Goal: Check status: Check status

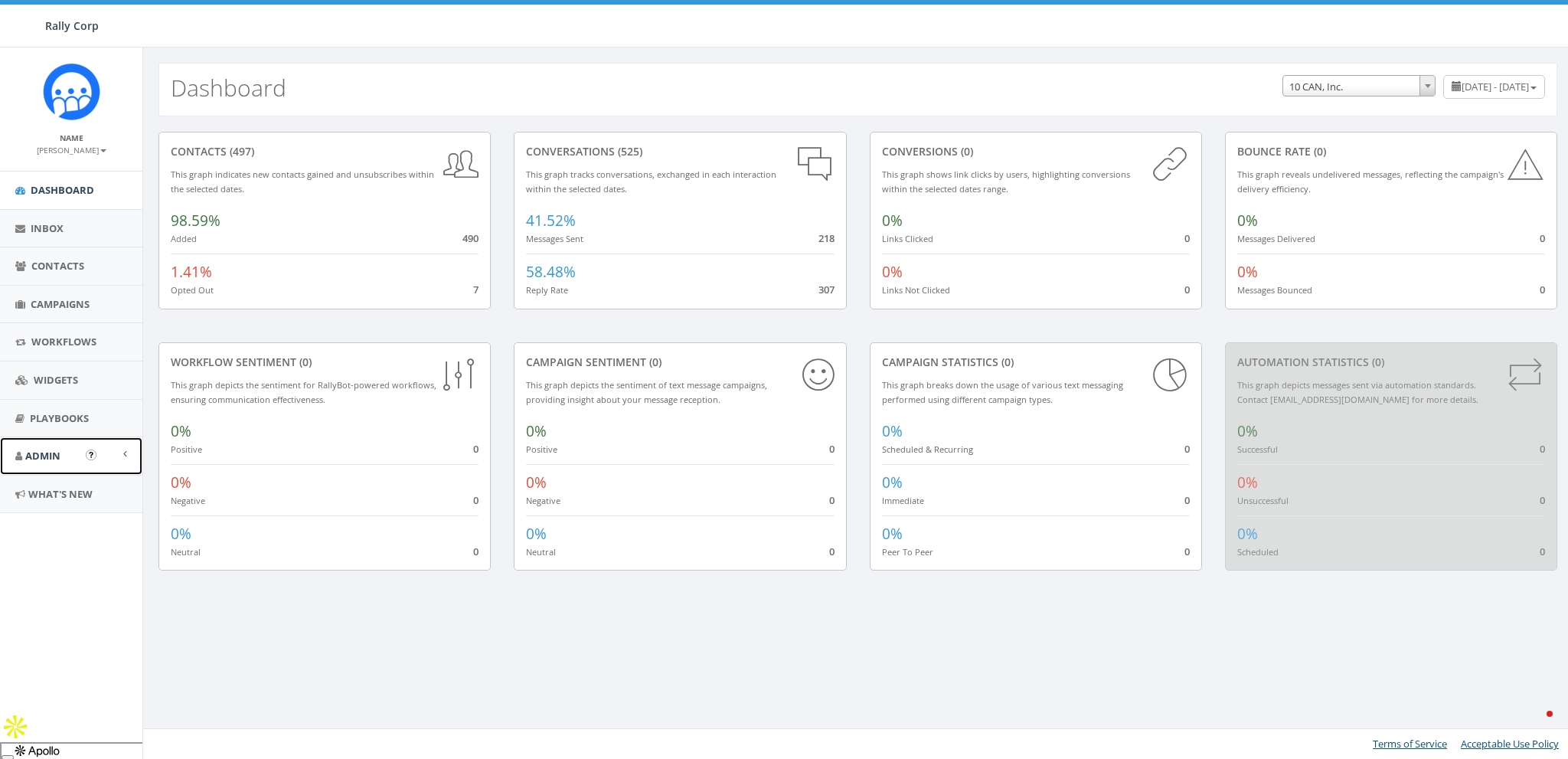
click at [68, 453] on link "Admin" at bounding box center [71, 456] width 143 height 37
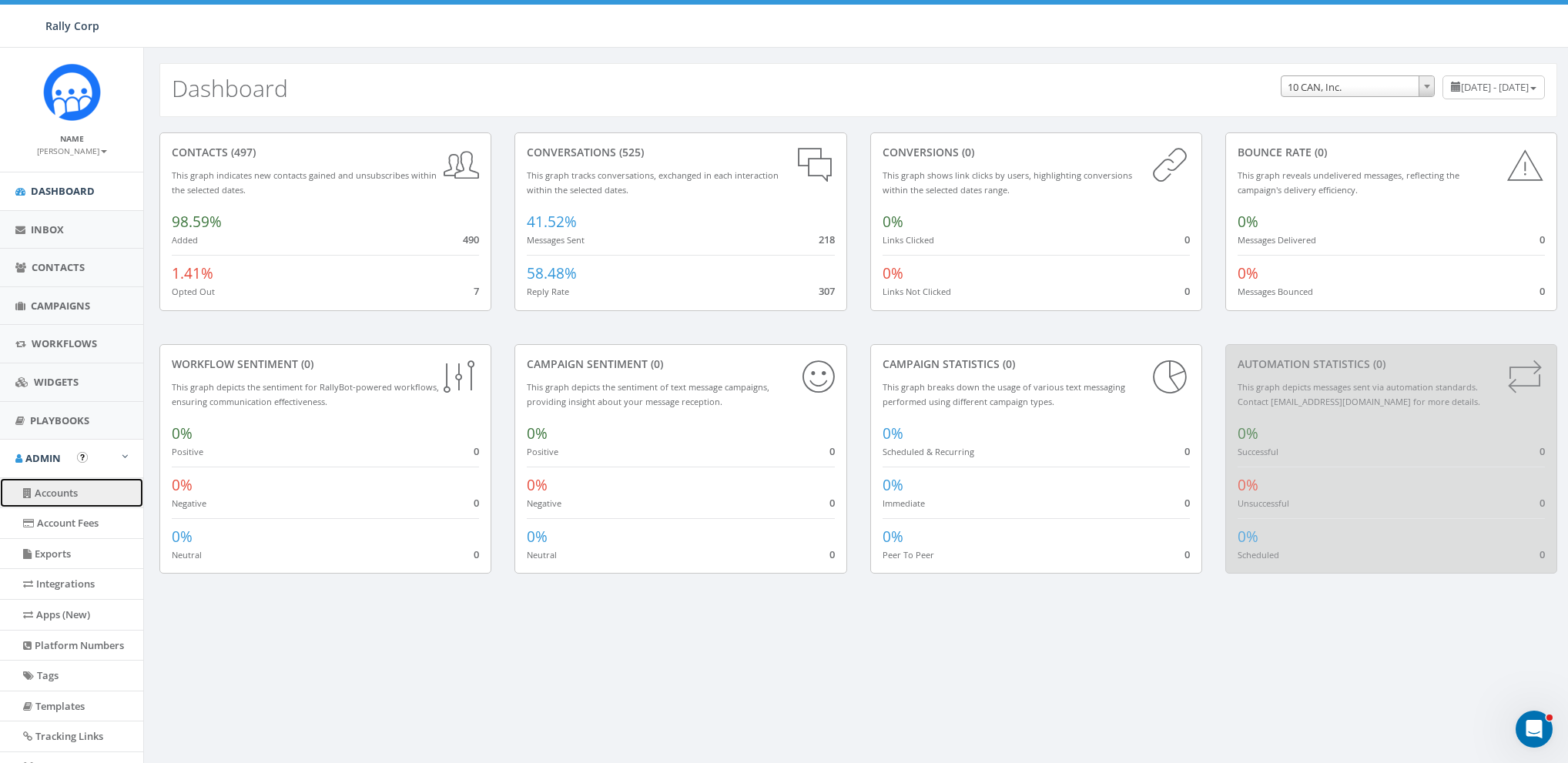
drag, startPoint x: 54, startPoint y: 499, endPoint x: 295, endPoint y: 380, distance: 268.8
click at [54, 499] on link "Accounts" at bounding box center [71, 493] width 143 height 30
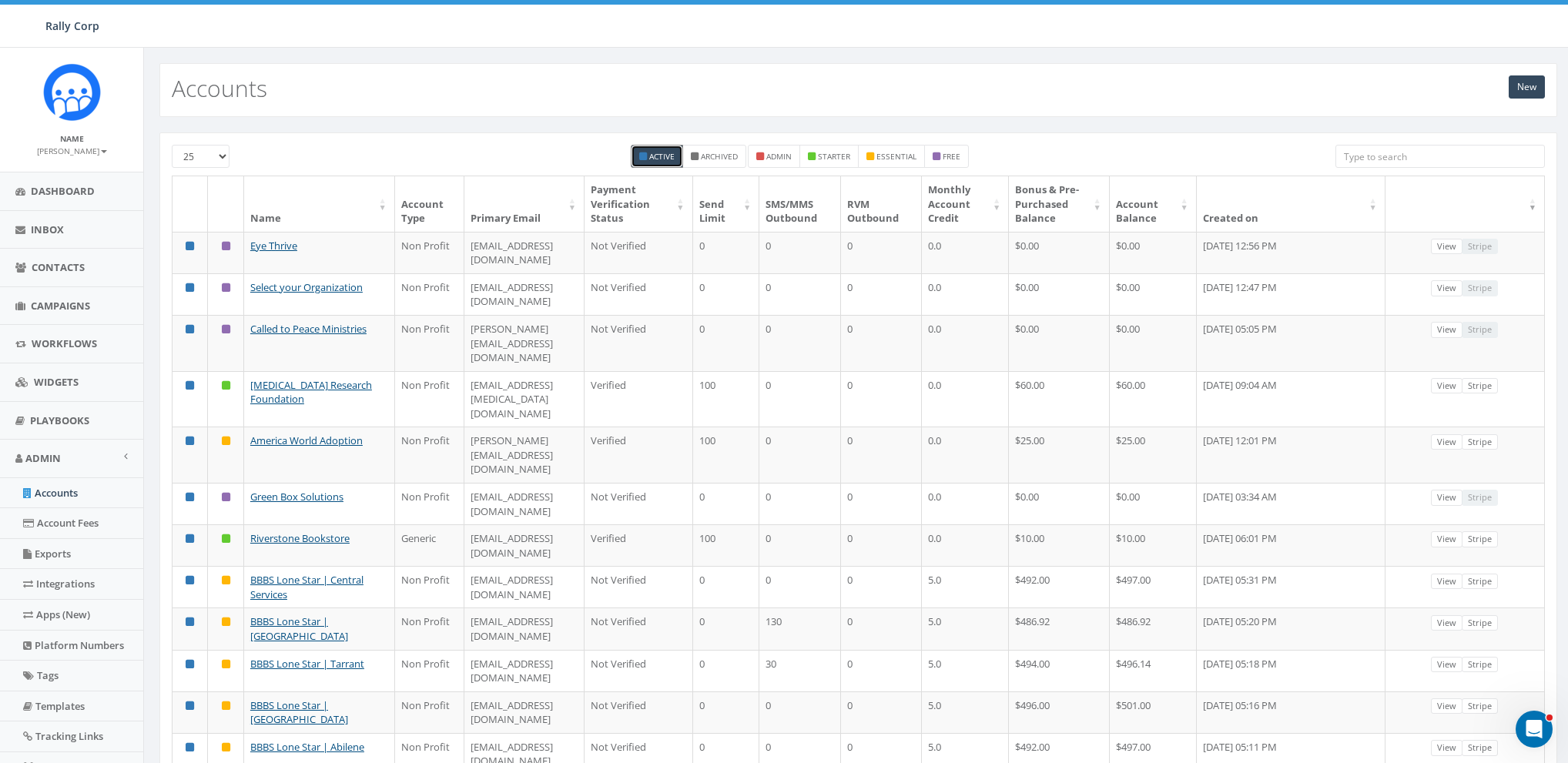
click at [1412, 161] on input "search" at bounding box center [1440, 156] width 210 height 23
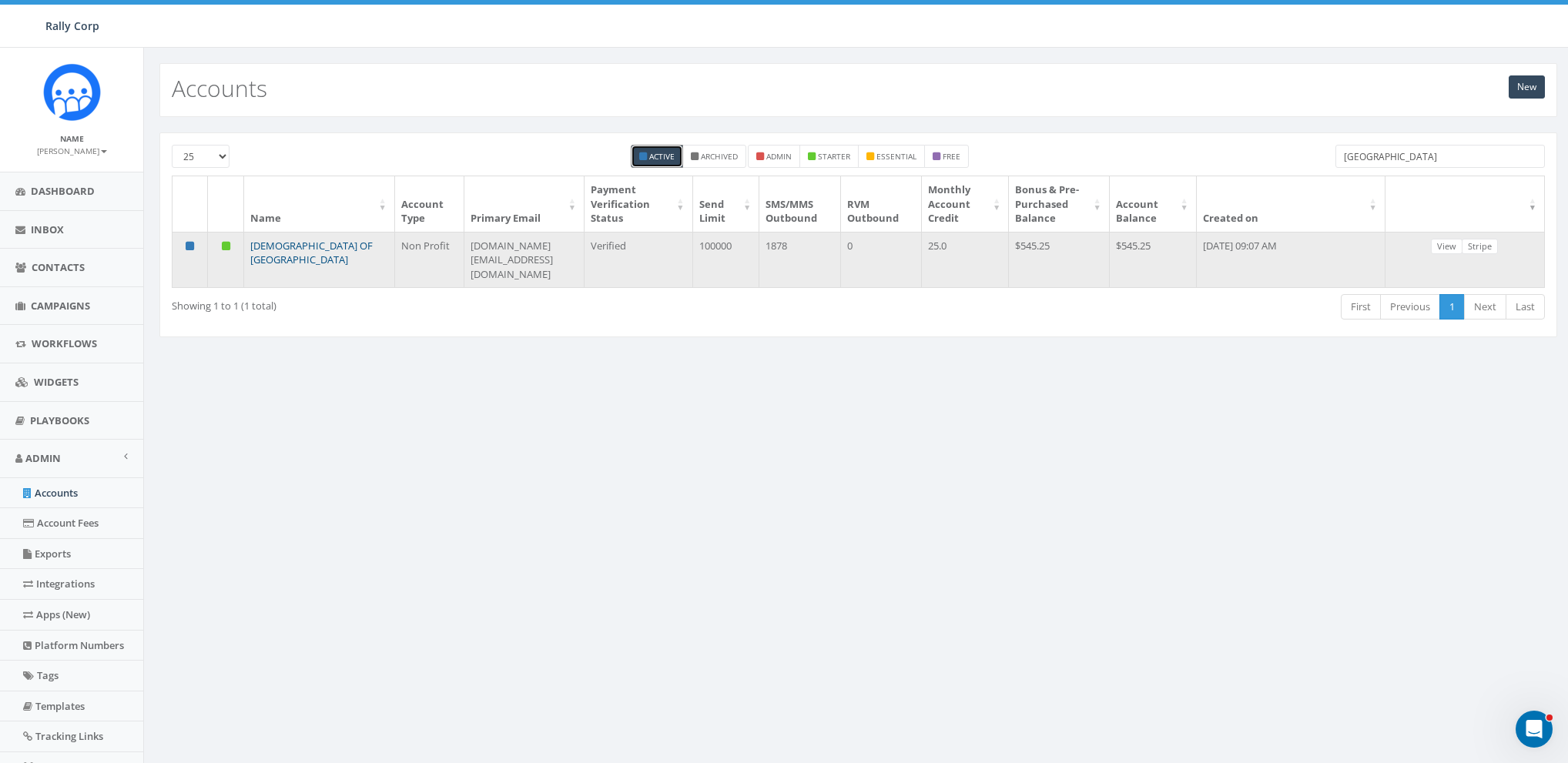
type input "poland"
click at [288, 242] on link "[DEMOGRAPHIC_DATA] OF [GEOGRAPHIC_DATA]" at bounding box center [311, 253] width 122 height 29
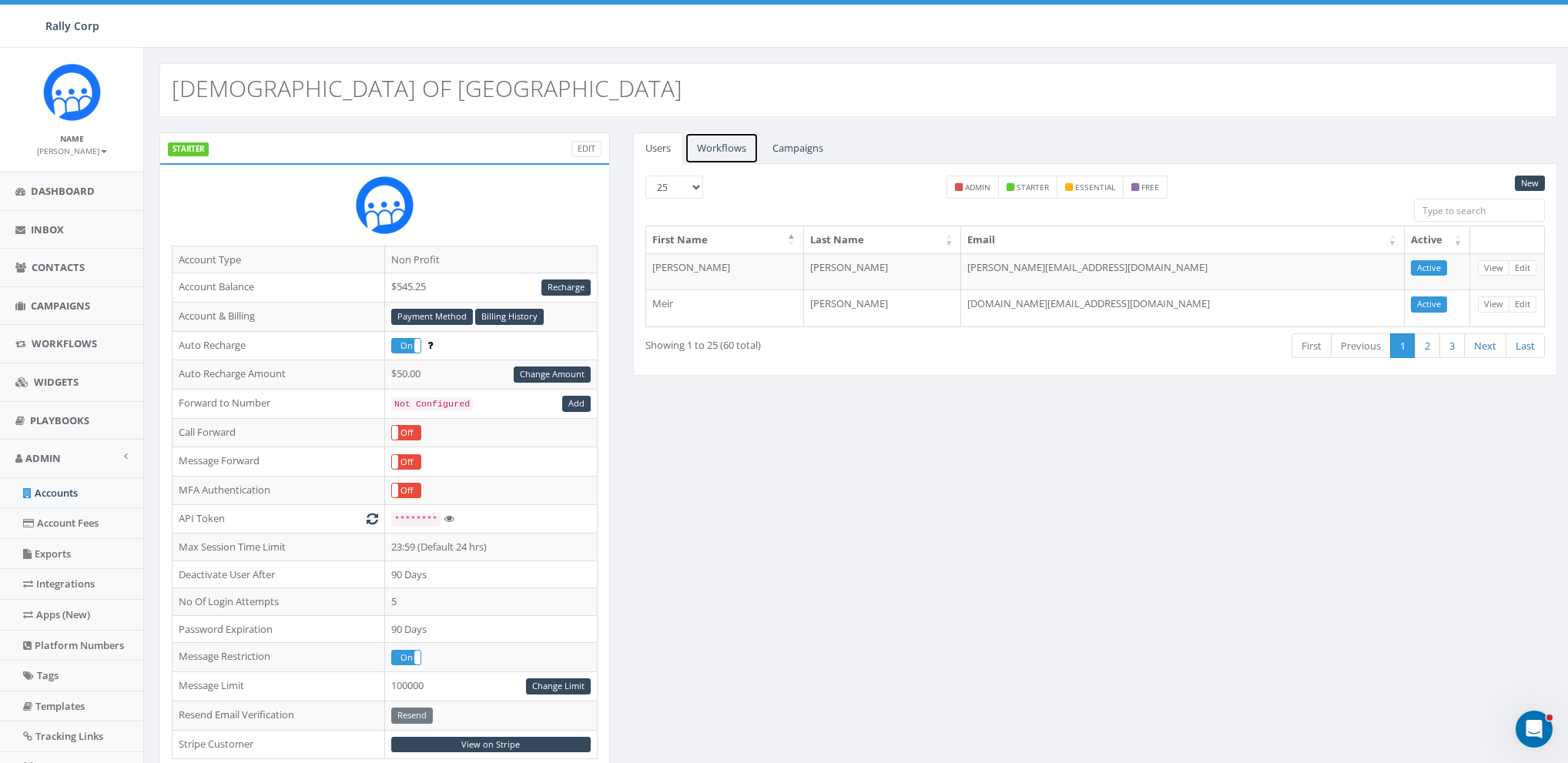
click at [726, 143] on link "Workflows" at bounding box center [721, 148] width 74 height 32
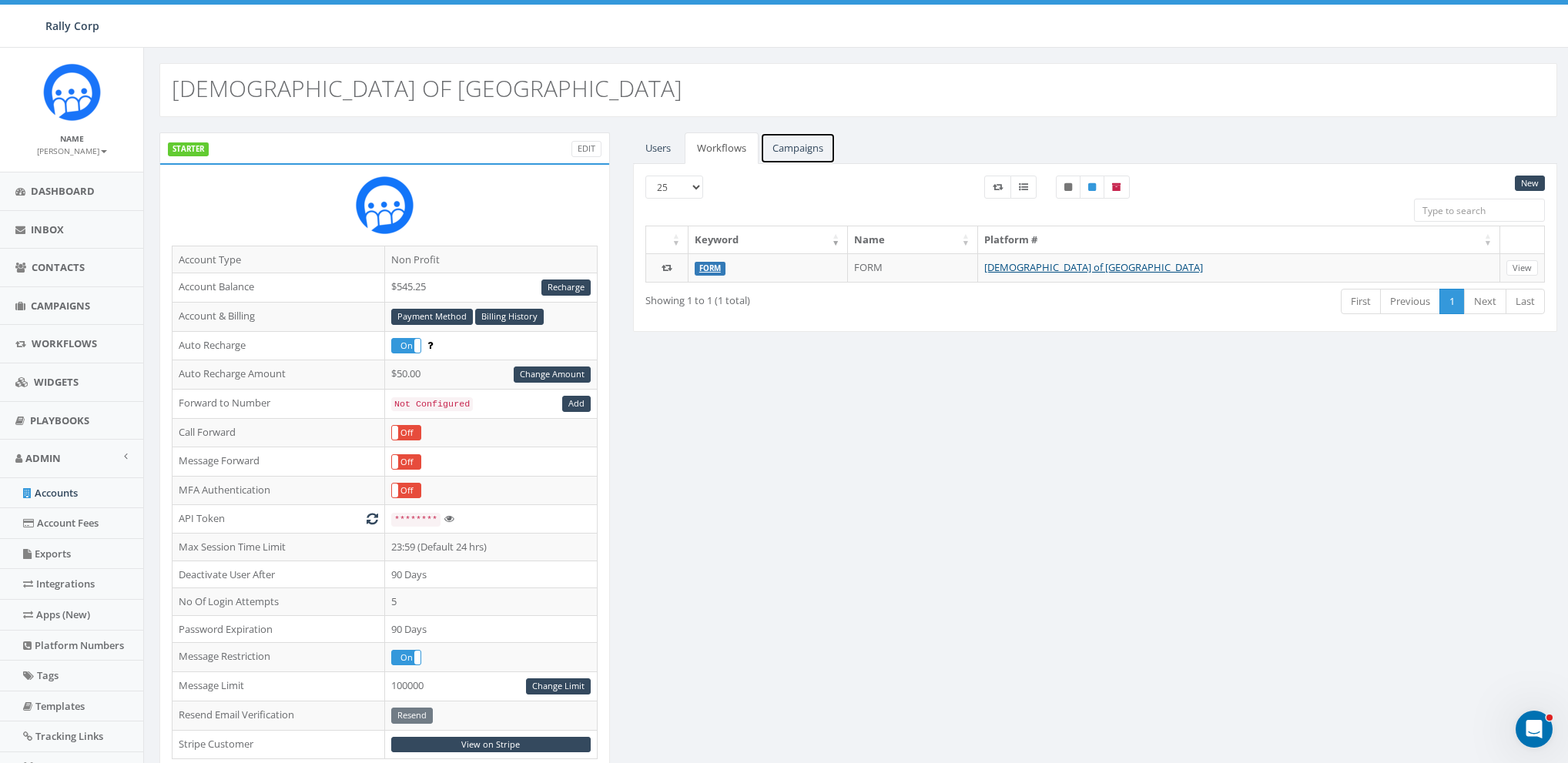
click at [789, 152] on link "Campaigns" at bounding box center [797, 148] width 75 height 32
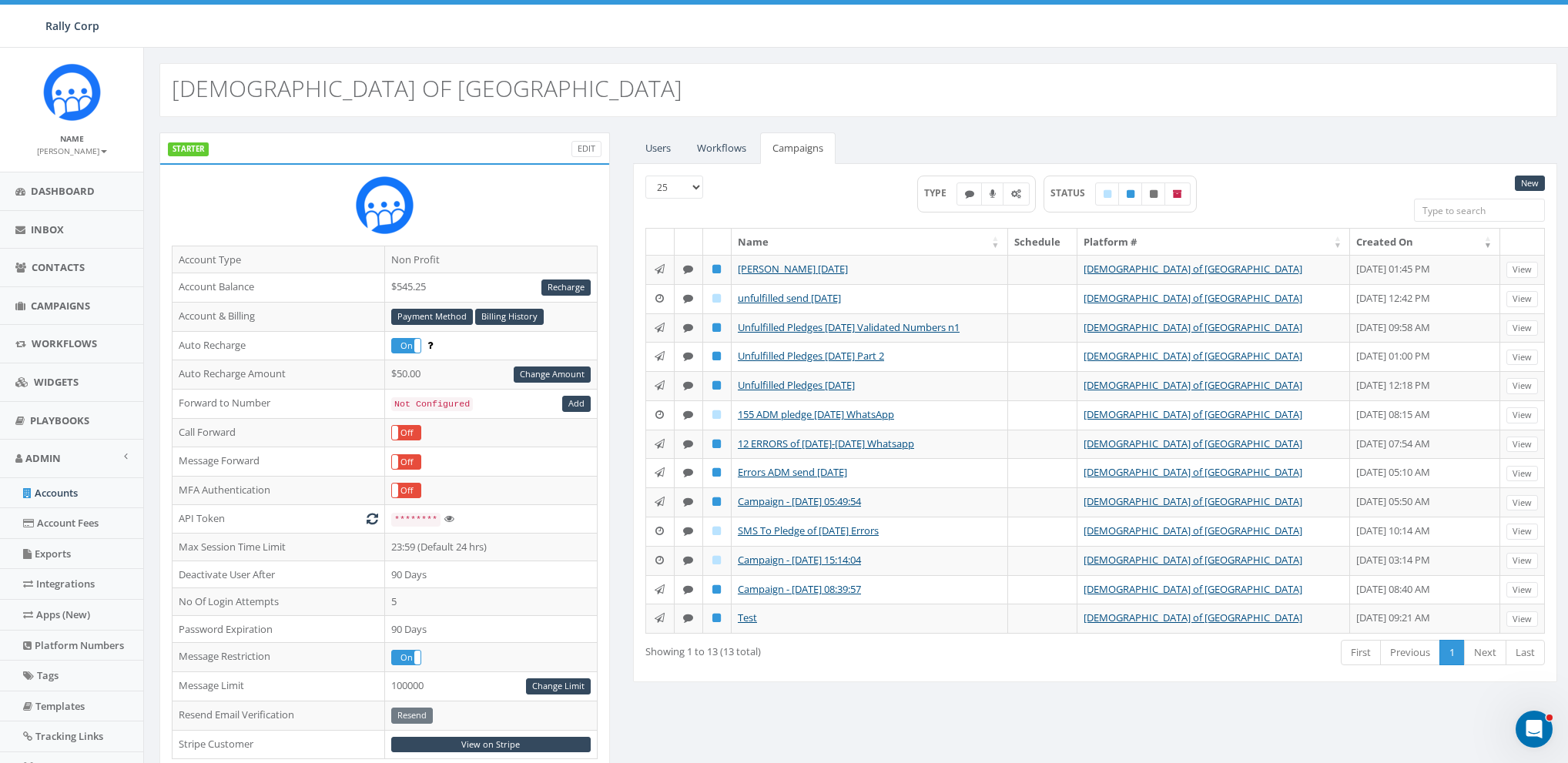
click at [1402, 238] on th "Created On" at bounding box center [1425, 242] width 150 height 27
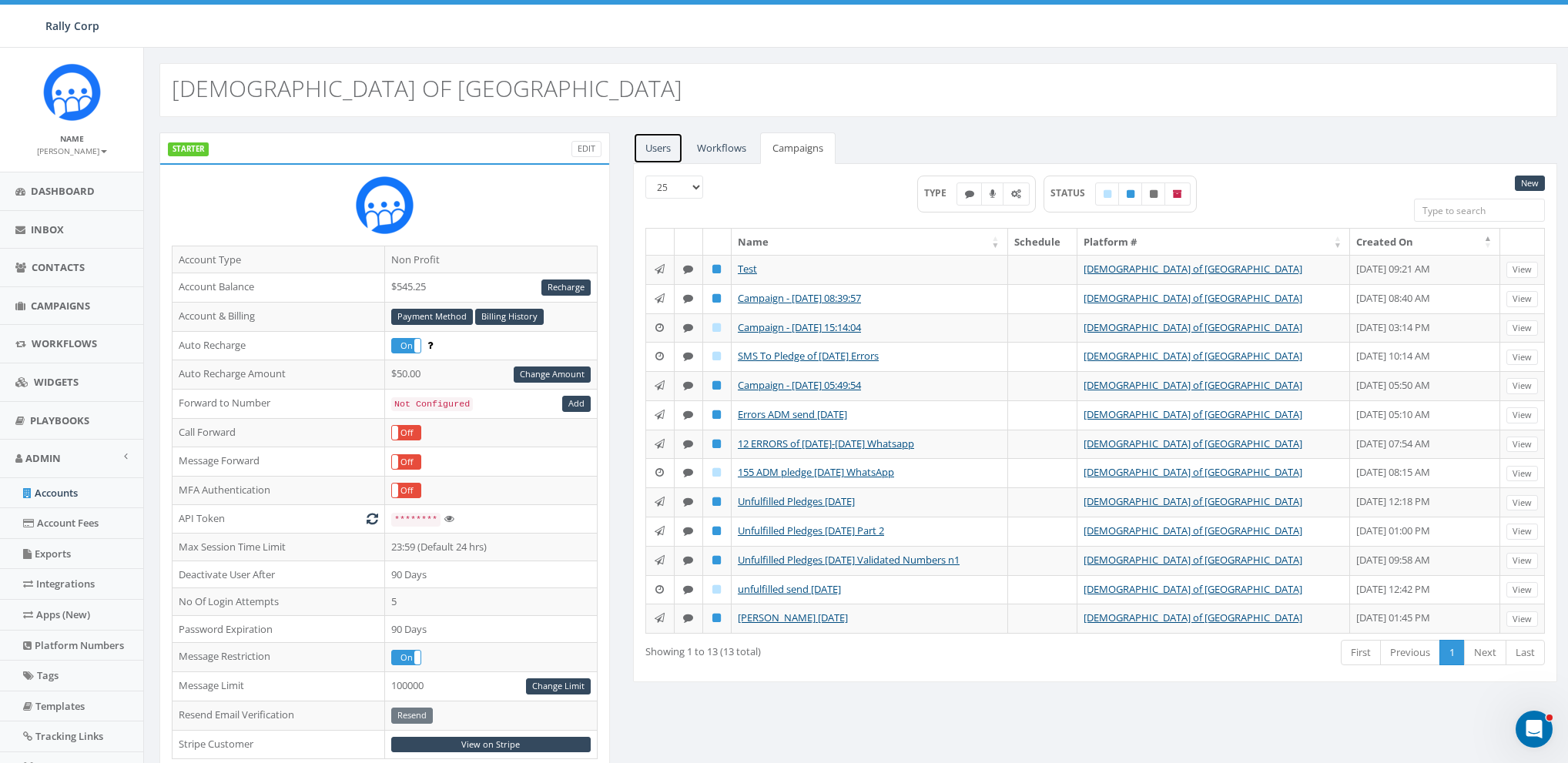
click at [651, 151] on link "Users" at bounding box center [658, 148] width 50 height 32
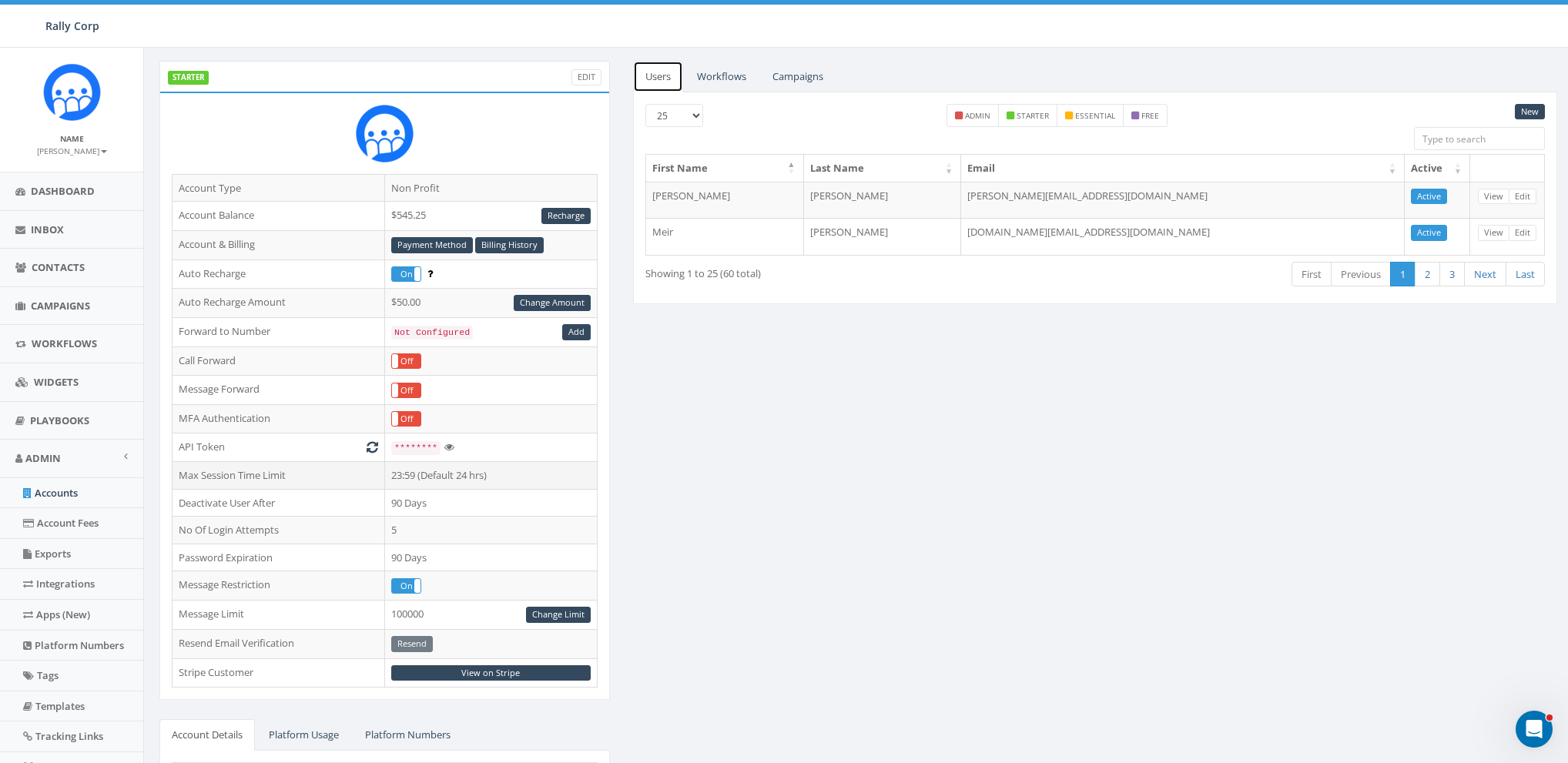
scroll to position [322, 0]
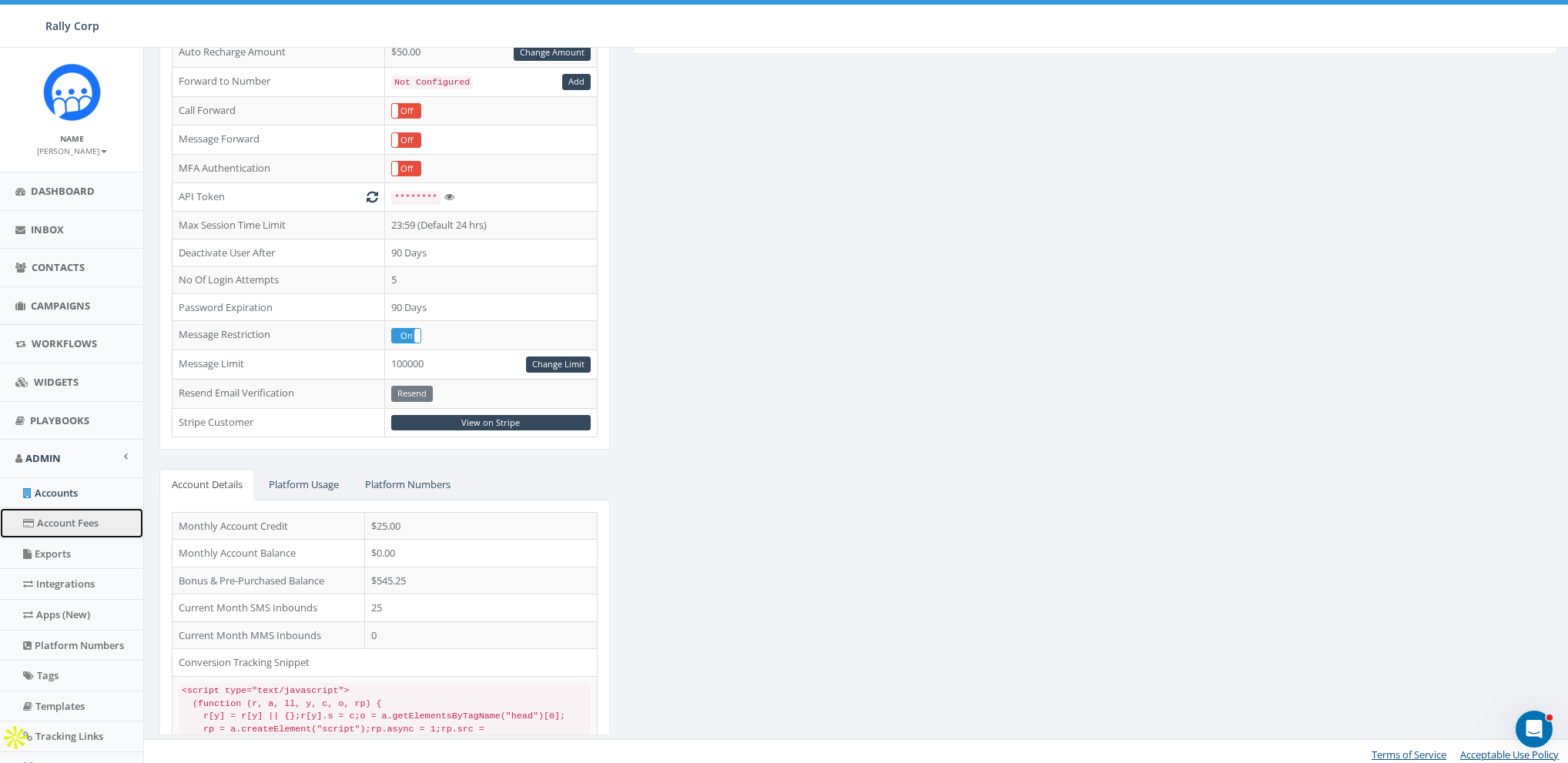
click at [52, 522] on link "Account Fees" at bounding box center [71, 522] width 143 height 30
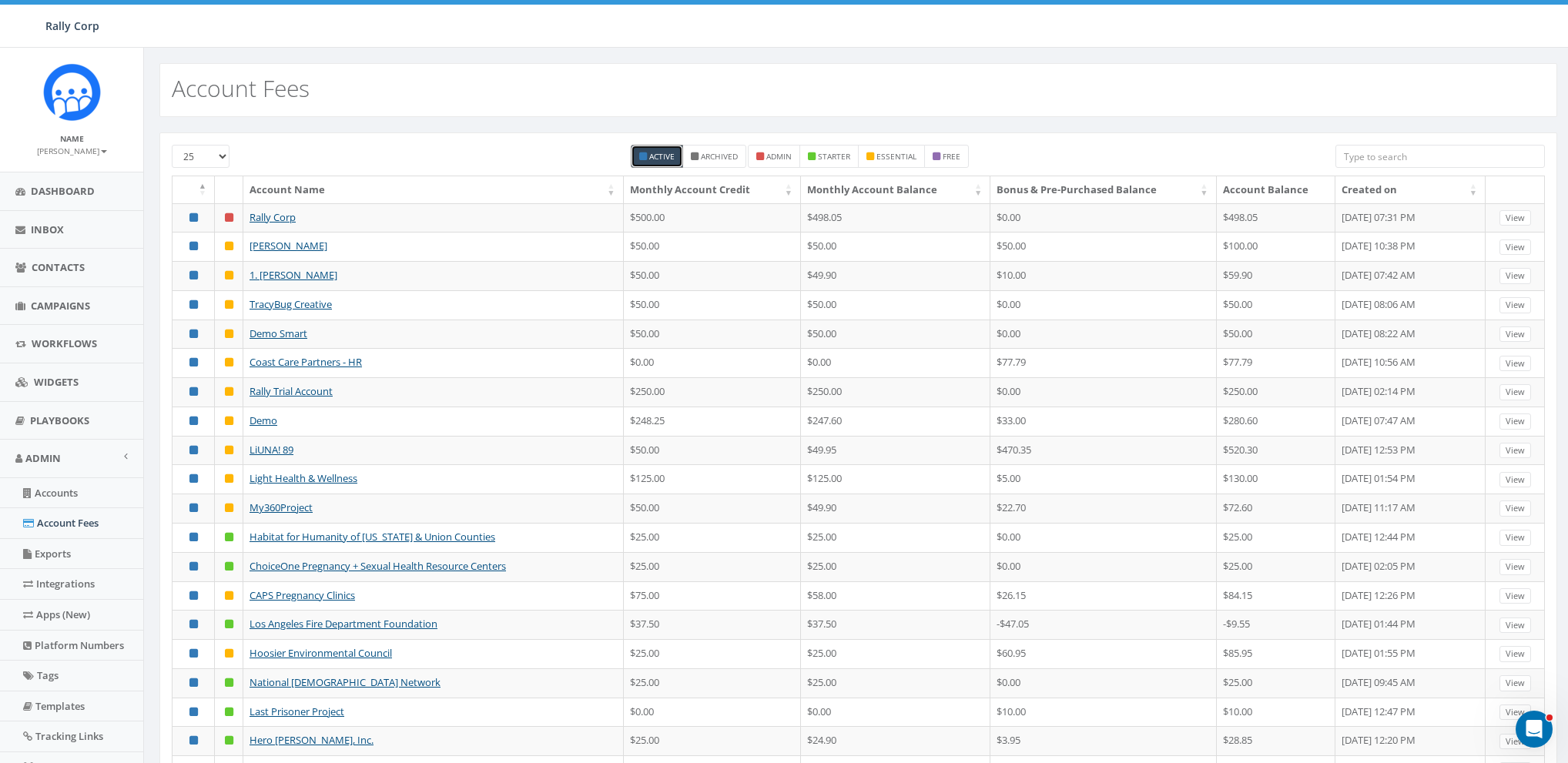
click at [1450, 160] on input "search" at bounding box center [1440, 156] width 210 height 23
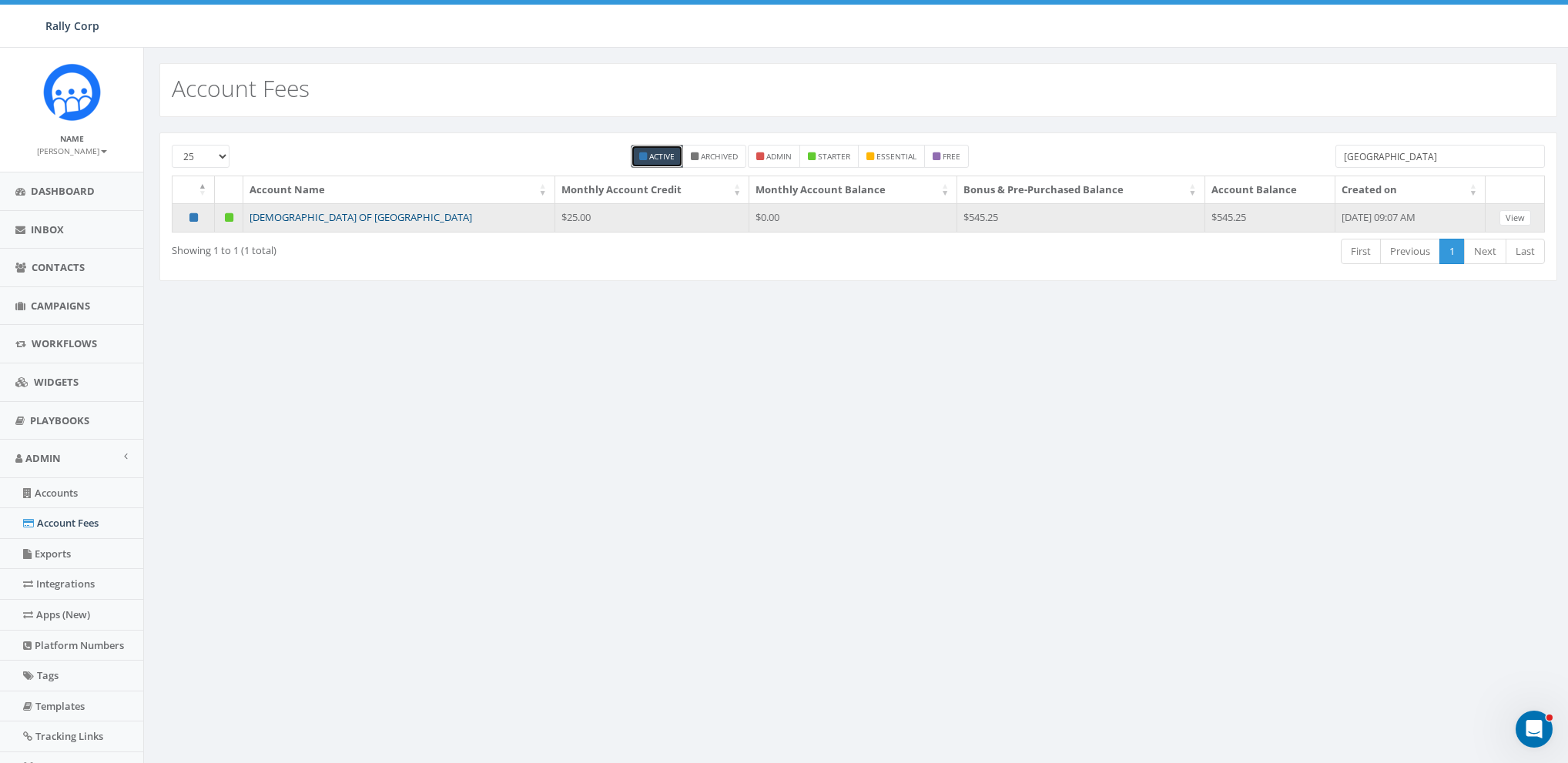
type input "poland"
click at [299, 214] on link "[DEMOGRAPHIC_DATA] OF [GEOGRAPHIC_DATA]" at bounding box center [360, 217] width 222 height 13
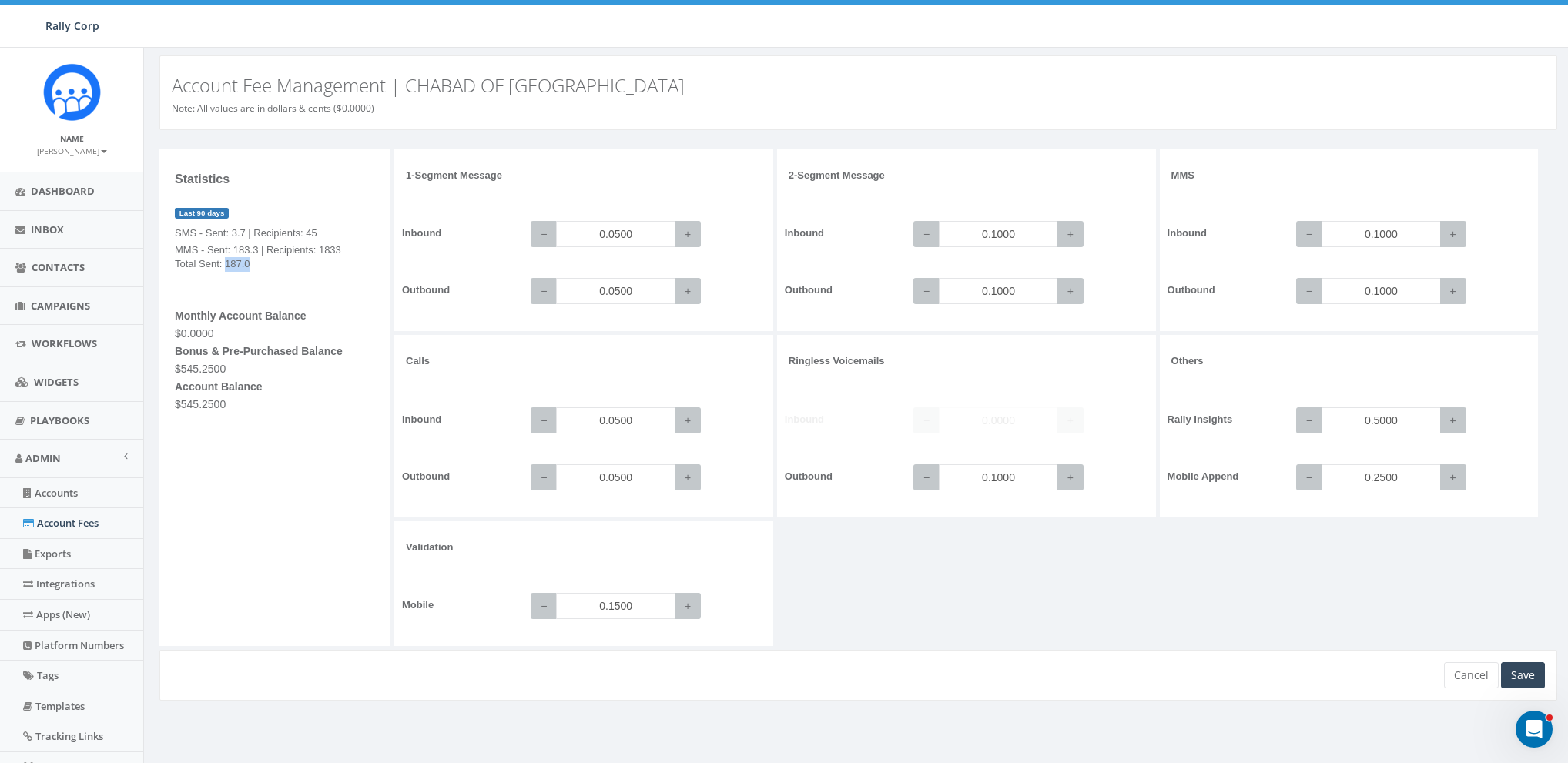
drag, startPoint x: 226, startPoint y: 265, endPoint x: 240, endPoint y: 265, distance: 14.0
click at [265, 264] on p "Total Sent: 187.0" at bounding box center [275, 264] width 200 height 14
click at [234, 265] on p "Total Sent: 187.0" at bounding box center [275, 264] width 200 height 14
click at [246, 263] on p "Total Sent: 187.0" at bounding box center [275, 264] width 200 height 14
drag, startPoint x: 215, startPoint y: 368, endPoint x: 208, endPoint y: 369, distance: 7.1
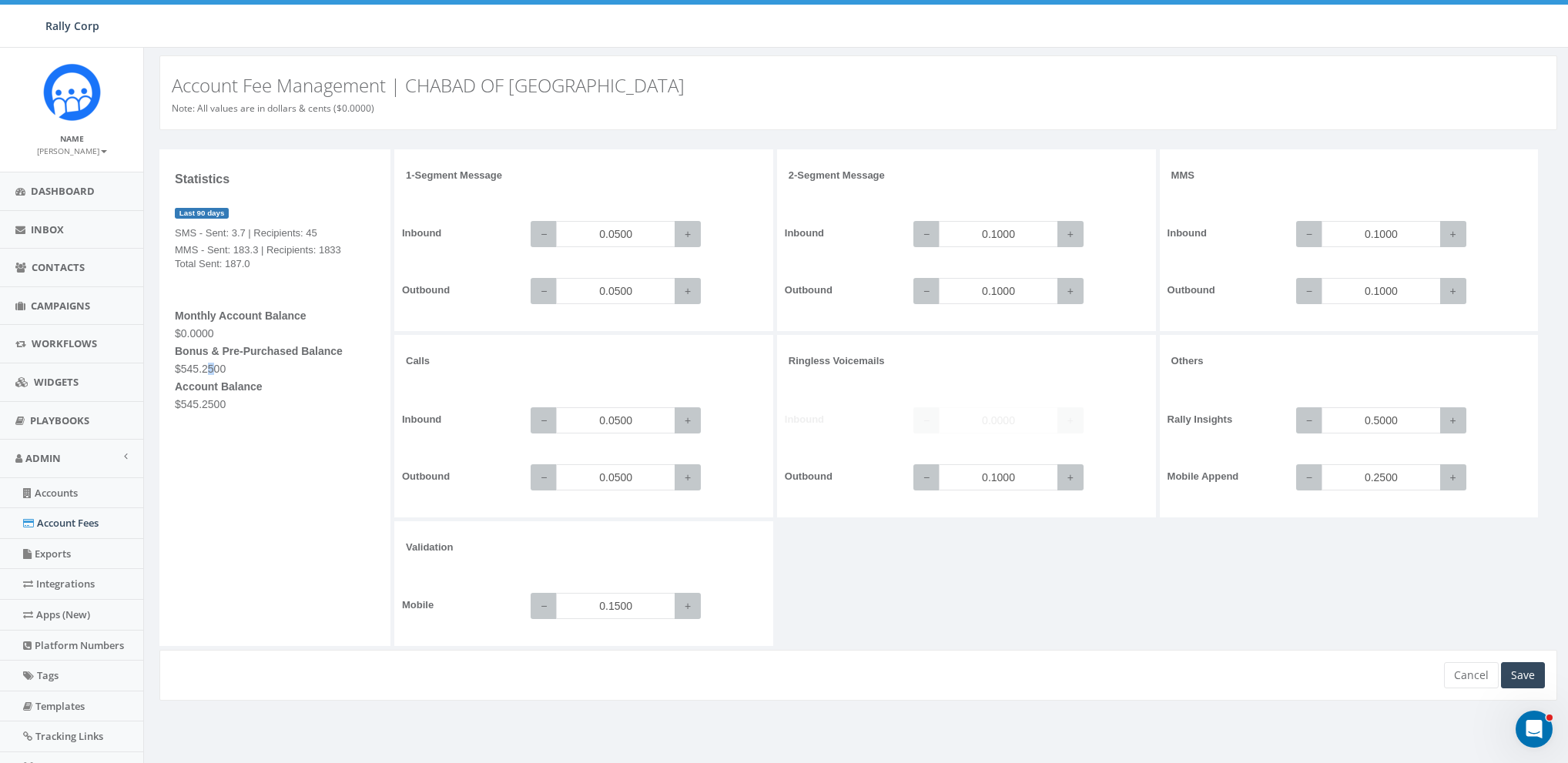
click at [208, 369] on h5 "$545.2500" at bounding box center [275, 369] width 200 height 12
drag, startPoint x: 215, startPoint y: 403, endPoint x: 206, endPoint y: 406, distance: 9.5
click at [206, 406] on h5 "$545.2500" at bounding box center [275, 405] width 200 height 12
drag, startPoint x: 190, startPoint y: 334, endPoint x: 198, endPoint y: 330, distance: 8.9
click at [198, 330] on h5 "$0.0000" at bounding box center [275, 334] width 200 height 12
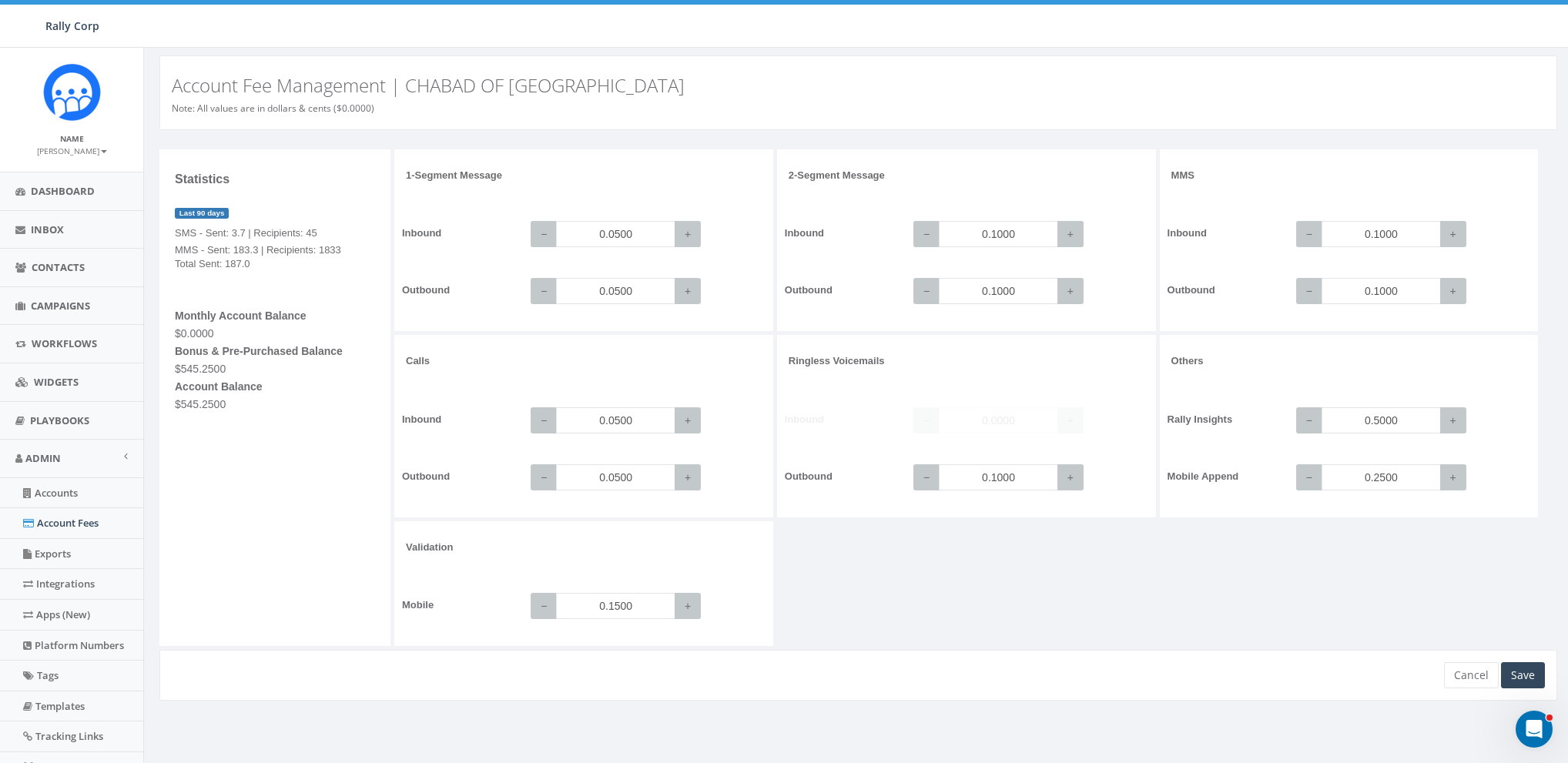
click at [251, 334] on h5 "$0.0000" at bounding box center [275, 334] width 200 height 12
drag, startPoint x: 226, startPoint y: 264, endPoint x: 239, endPoint y: 263, distance: 13.0
click at [239, 263] on p "Total Sent: 187.0" at bounding box center [275, 264] width 200 height 14
click at [182, 227] on p "SMS - Sent: 3.7 | Recipients: 45" at bounding box center [275, 224] width 200 height 33
drag, startPoint x: 174, startPoint y: 234, endPoint x: 295, endPoint y: 266, distance: 125.2
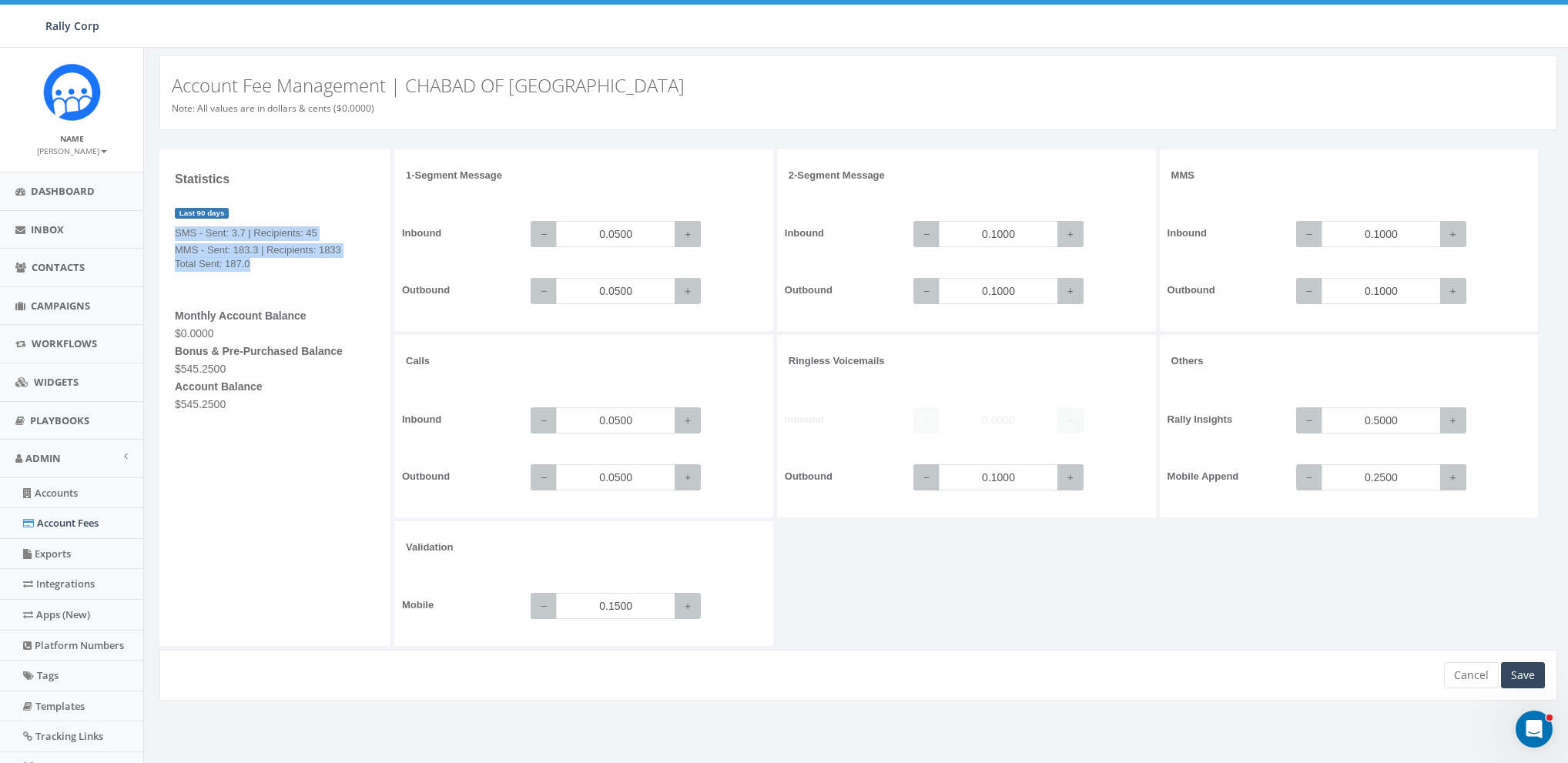
click at [295, 266] on div "Statistics Last 90 days SMS - Sent: 3.7 | Recipients: 45 MMS - Sent: 183.3 | Re…" at bounding box center [275, 397] width 231 height 497
click at [291, 265] on p "Total Sent: 187.0" at bounding box center [275, 264] width 200 height 14
click at [235, 233] on p "SMS - Sent: 3.7 | Recipients: 45" at bounding box center [275, 224] width 200 height 33
click at [345, 272] on div "Statistics Last 90 days SMS - Sent: 3.7 | Recipients: 45 MMS - Sent: 183.3 | Re…" at bounding box center [275, 397] width 231 height 497
drag, startPoint x: 177, startPoint y: 230, endPoint x: 266, endPoint y: 262, distance: 94.6
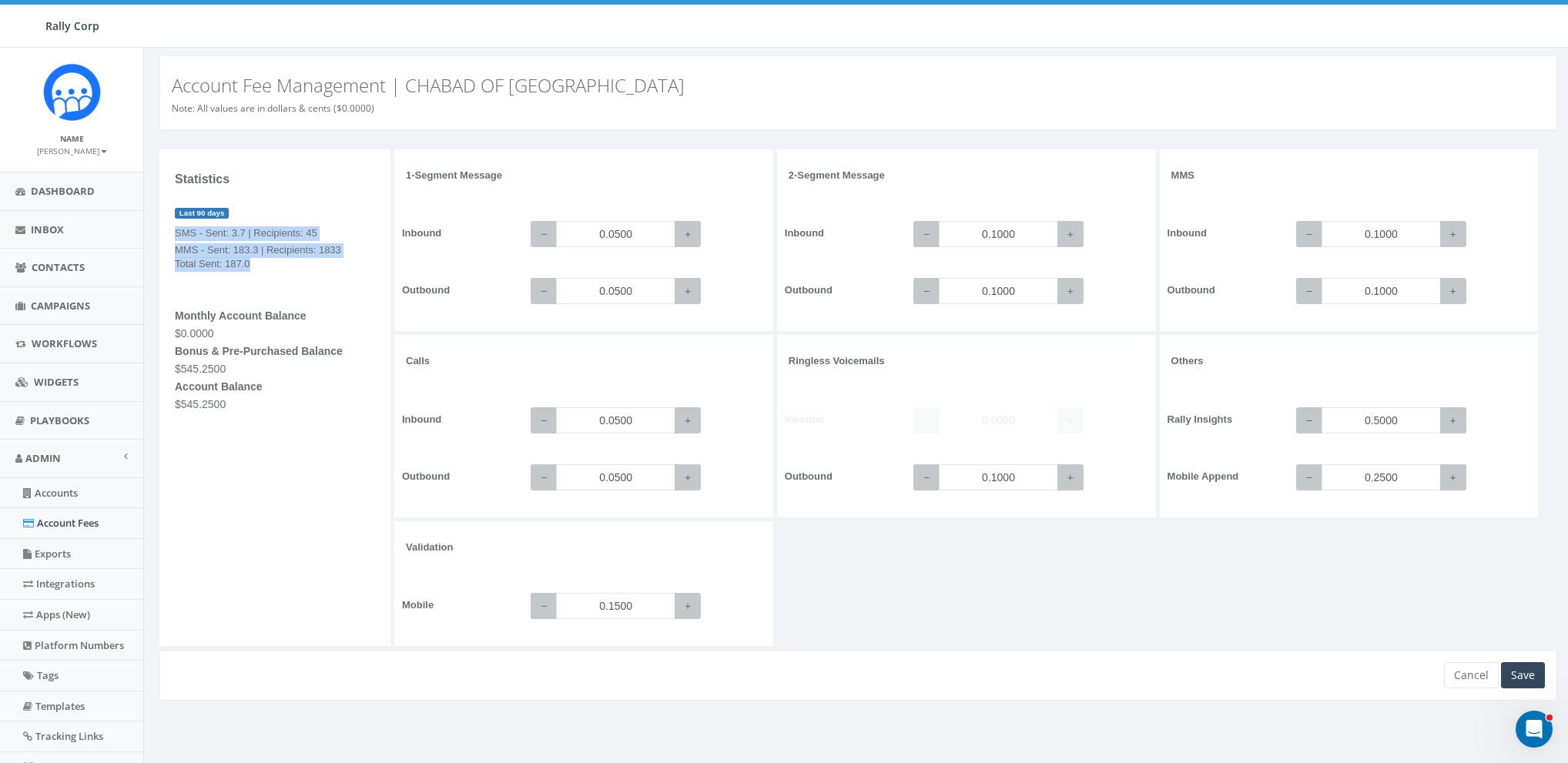
click at [266, 262] on div "Statistics Last 90 days SMS - Sent: 3.7 | Recipients: 45 MMS - Sent: 183.3 | Re…" at bounding box center [275, 397] width 231 height 497
copy div "SMS - Sent: 3.7 | Recipients: 45 MMS - Sent: 183.3 | Recipients: 1833 Total Sen…"
drag, startPoint x: 248, startPoint y: 509, endPoint x: 257, endPoint y: 496, distance: 15.8
click at [249, 507] on div "Statistics Last 90 days SMS - Sent: 3.7 | Recipients: 45 MMS - Sent: 183.3 | Re…" at bounding box center [275, 397] width 231 height 497
